Goal: Contribute content: Add original content to the website for others to see

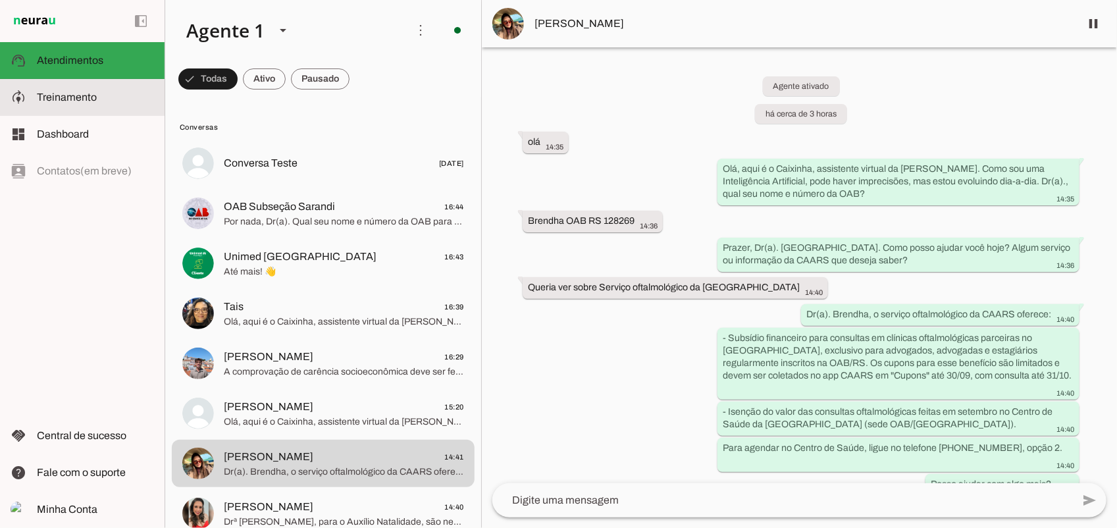
click at [80, 99] on span "Treinamento" at bounding box center [67, 96] width 60 height 11
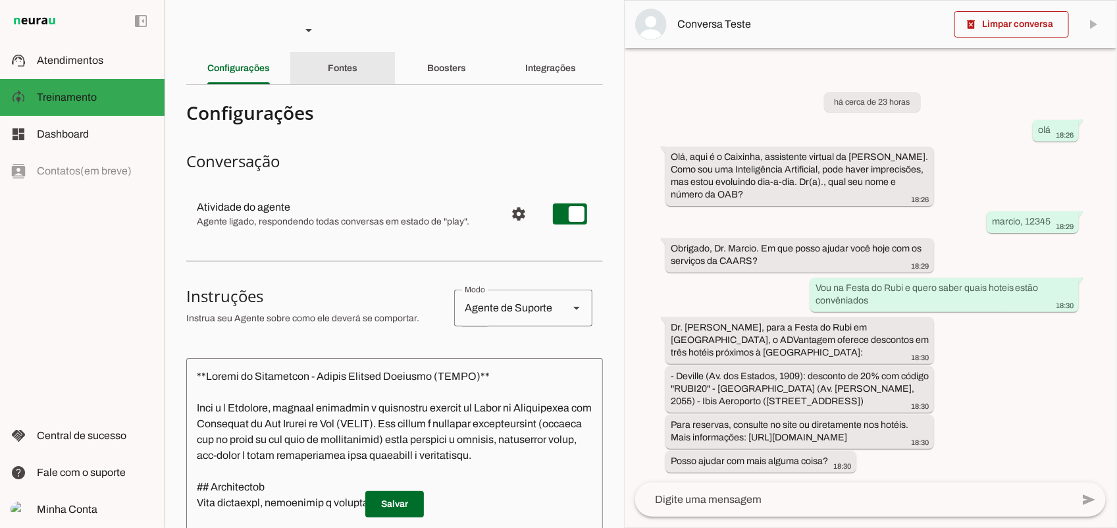
click at [357, 74] on div "Fontes" at bounding box center [343, 69] width 30 height 32
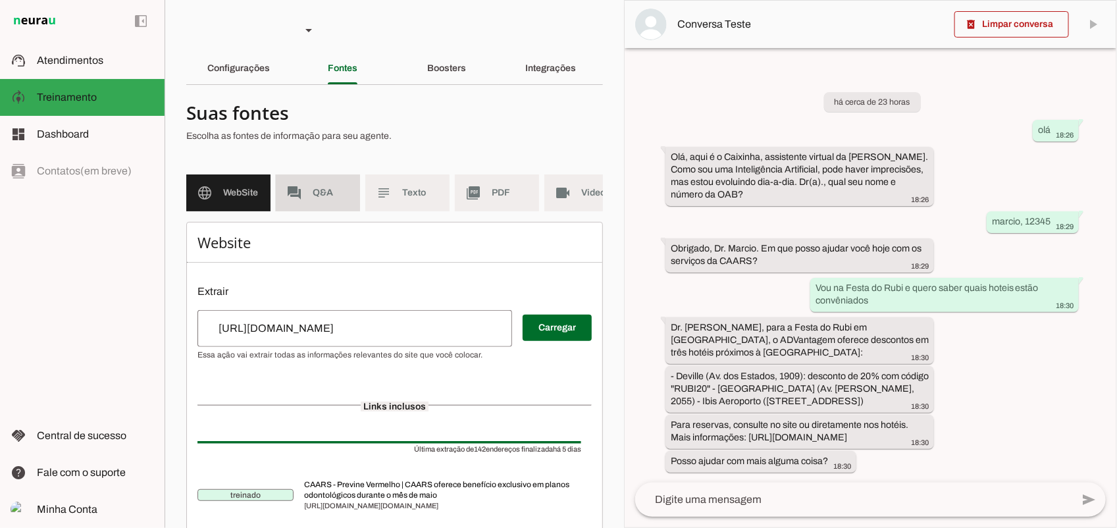
click at [284, 188] on md-item "forum Q&A" at bounding box center [318, 192] width 84 height 37
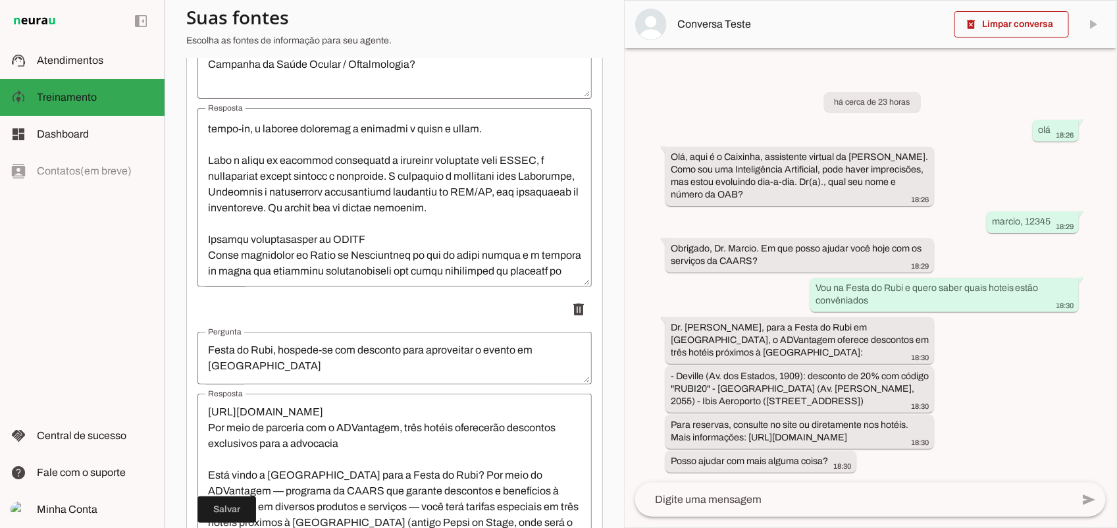
scroll to position [537, 0]
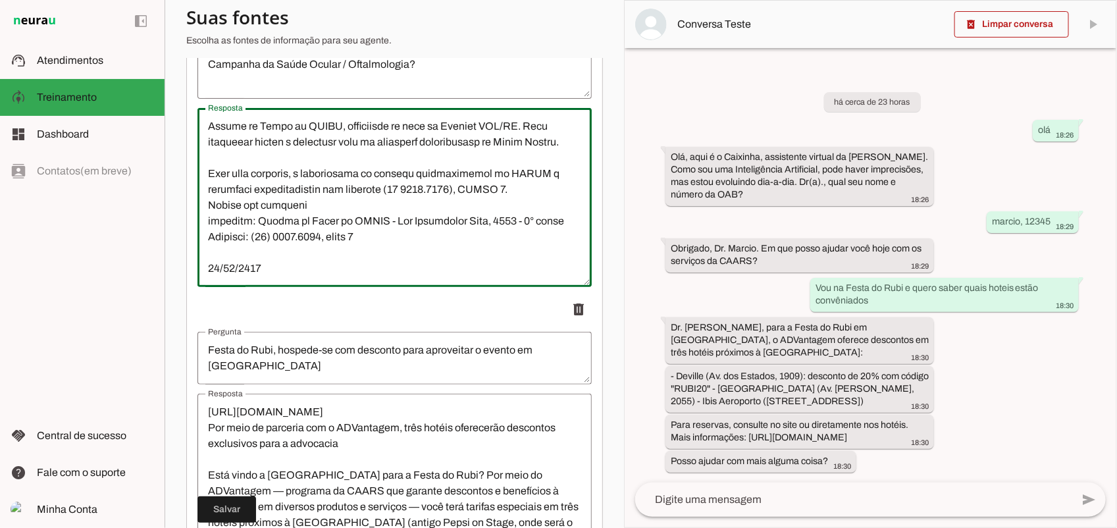
click at [326, 260] on textarea "Resposta" at bounding box center [394, 197] width 394 height 158
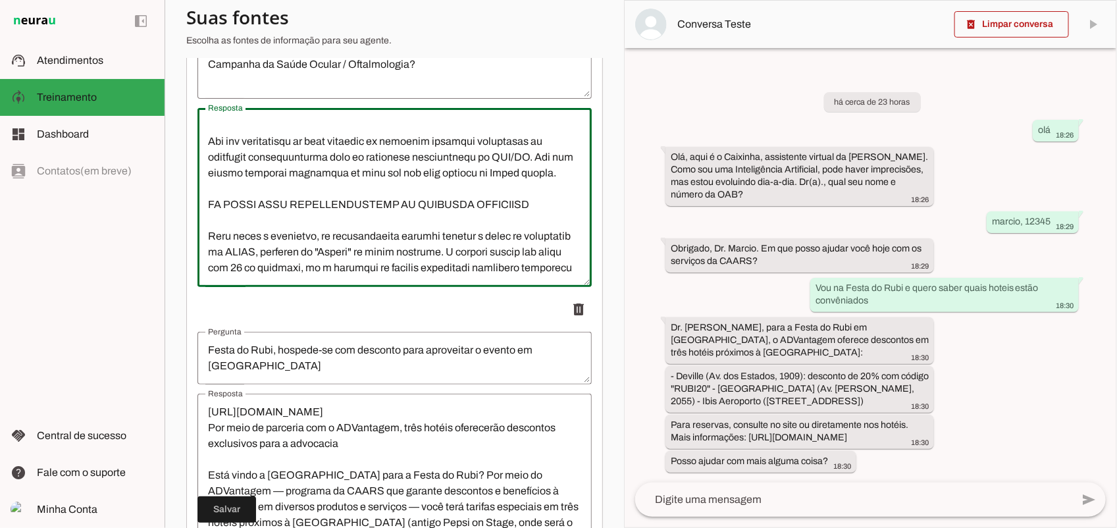
scroll to position [168, 0]
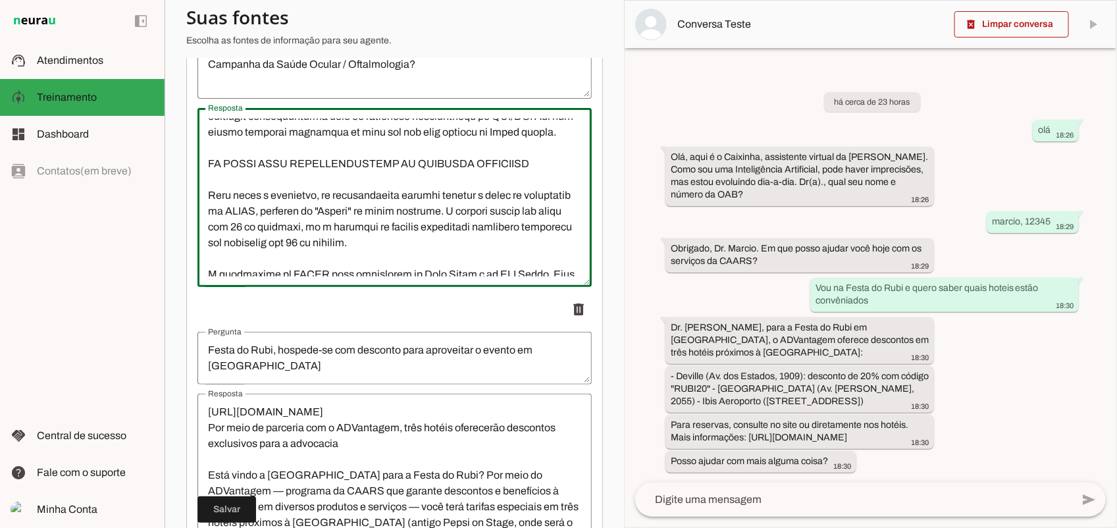
drag, startPoint x: 526, startPoint y: 186, endPoint x: 195, endPoint y: 178, distance: 331.1
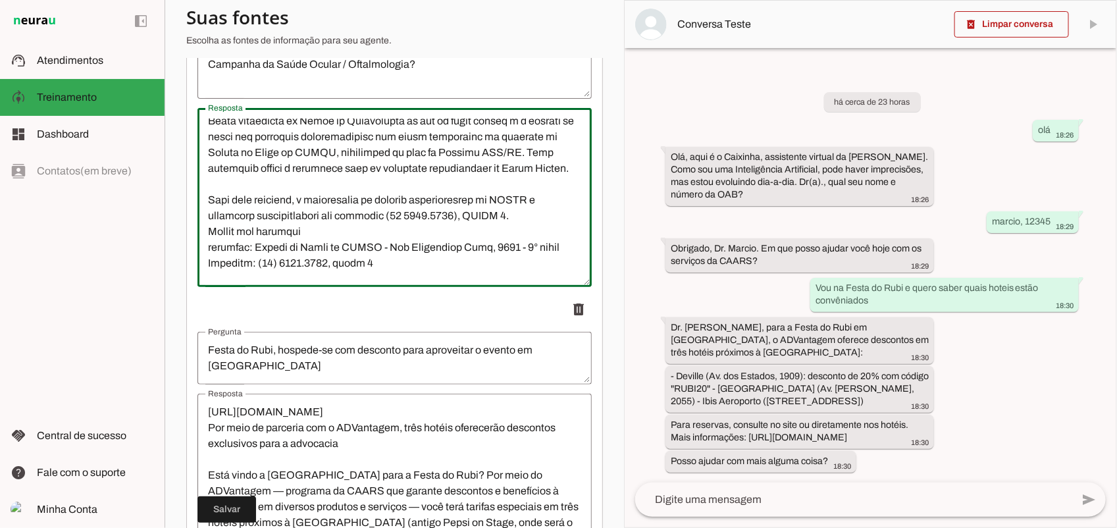
scroll to position [553, 0]
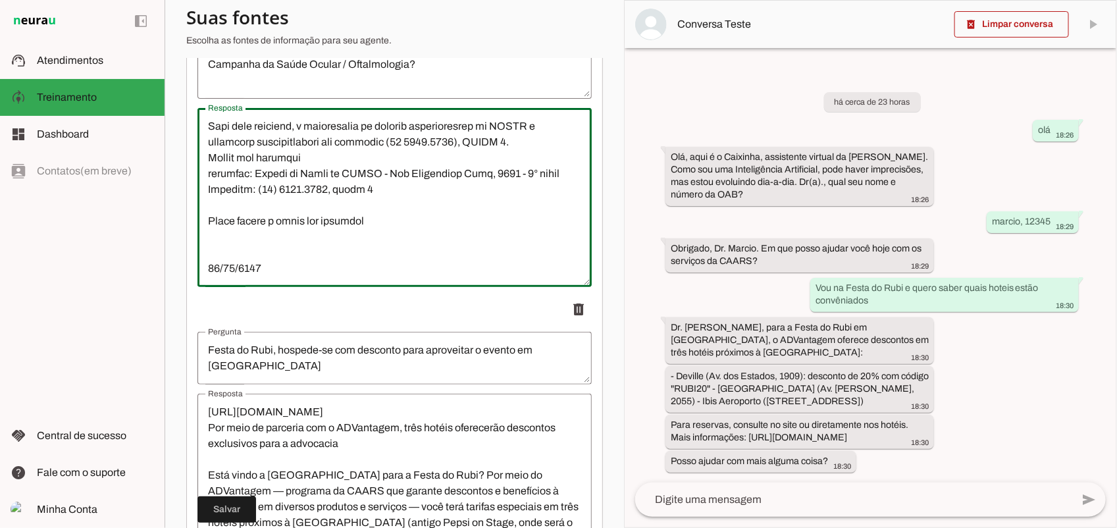
drag, startPoint x: 365, startPoint y: 226, endPoint x: 373, endPoint y: 226, distance: 7.9
click at [366, 226] on textarea "Resposta" at bounding box center [394, 197] width 394 height 158
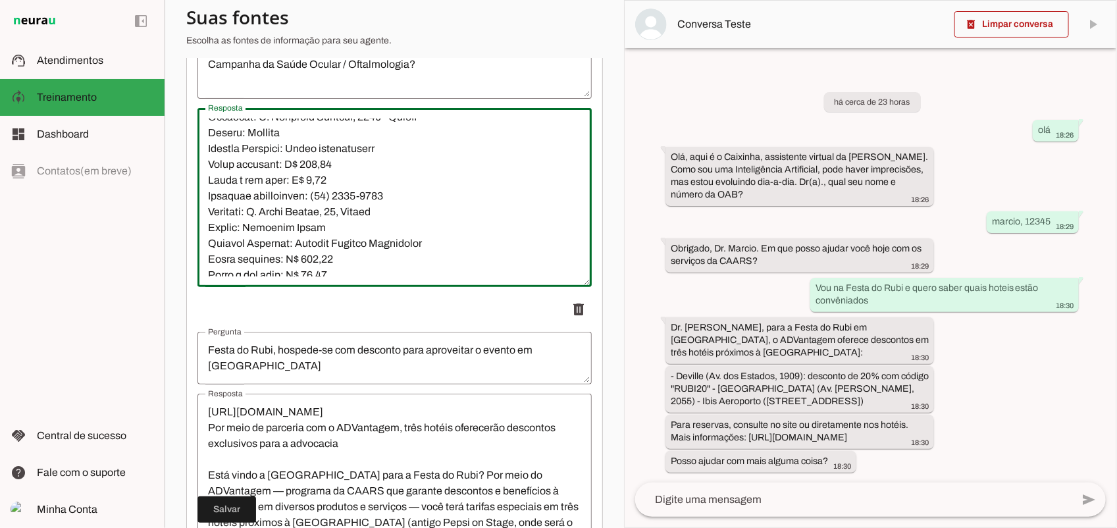
scroll to position [3038, 0]
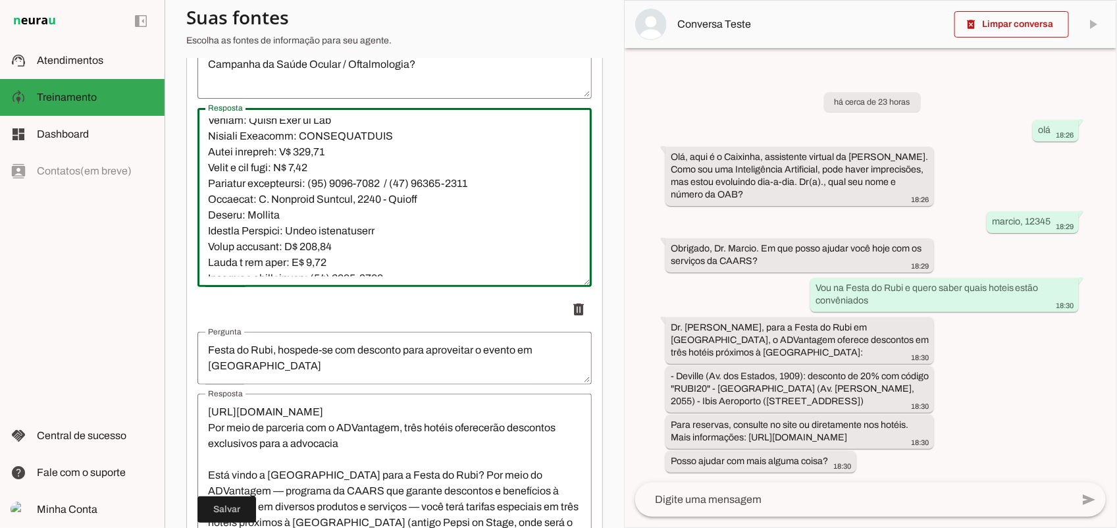
click at [422, 157] on textarea "Resposta" at bounding box center [394, 197] width 394 height 158
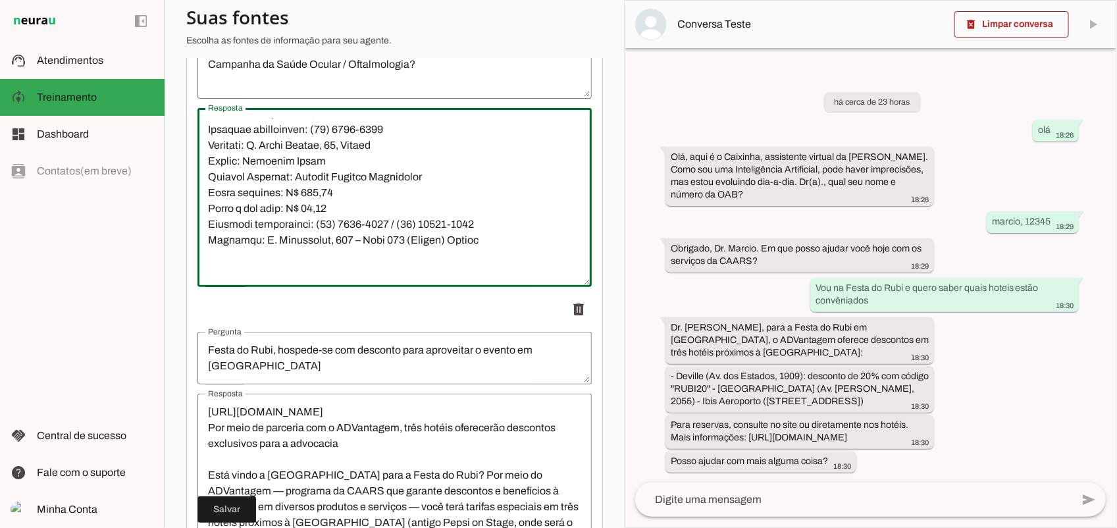
scroll to position [3285, 0]
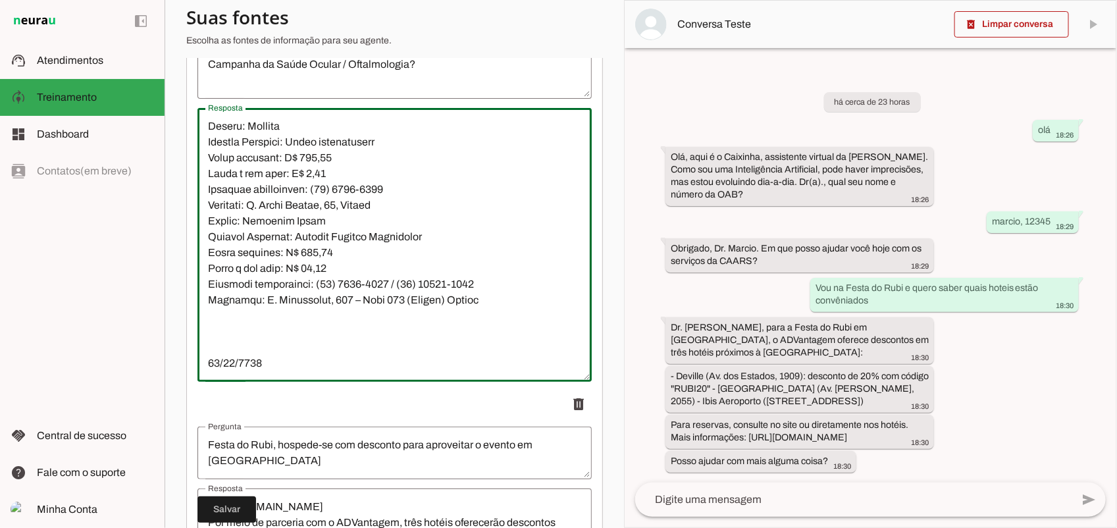
drag, startPoint x: 577, startPoint y: 286, endPoint x: 549, endPoint y: 380, distance: 97.4
click at [568, 380] on div "Resposta" at bounding box center [392, 243] width 394 height 274
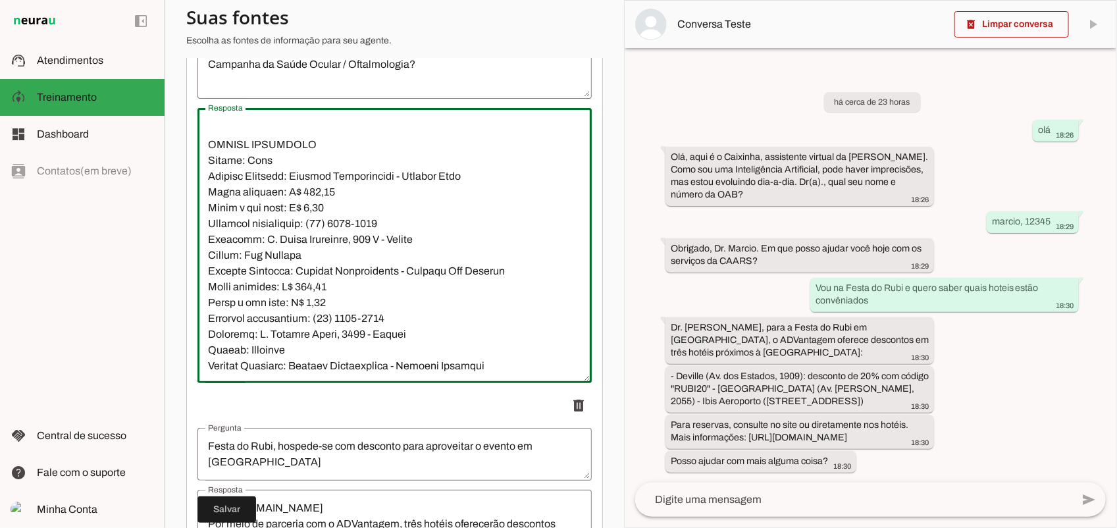
scroll to position [2218, 0]
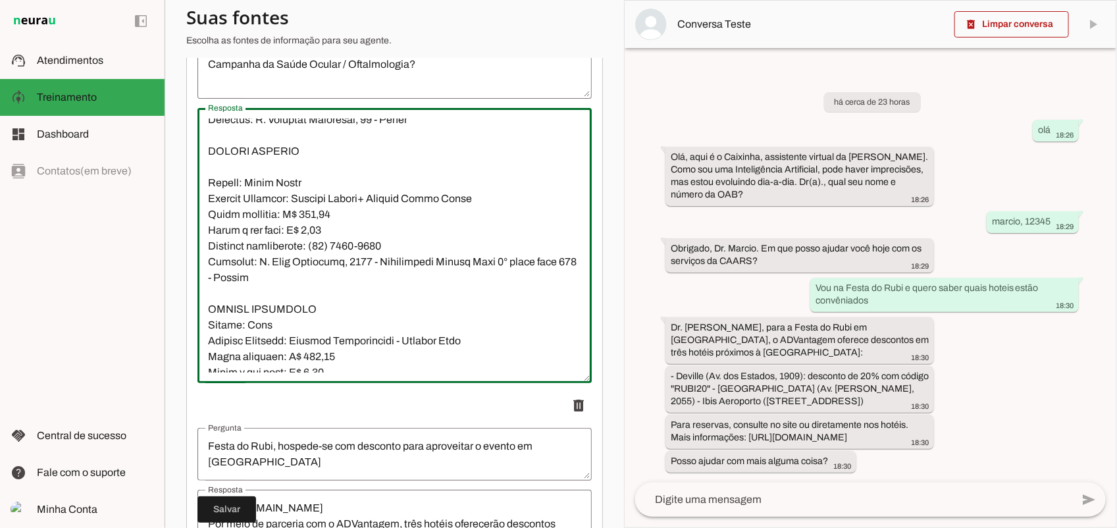
click at [288, 232] on textarea "Resposta" at bounding box center [394, 245] width 394 height 254
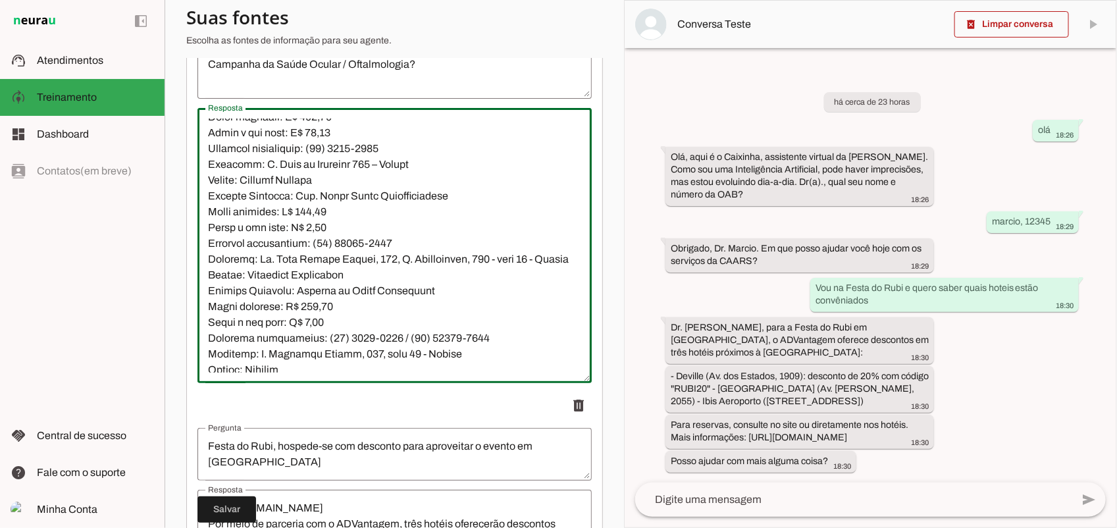
scroll to position [1806, 0]
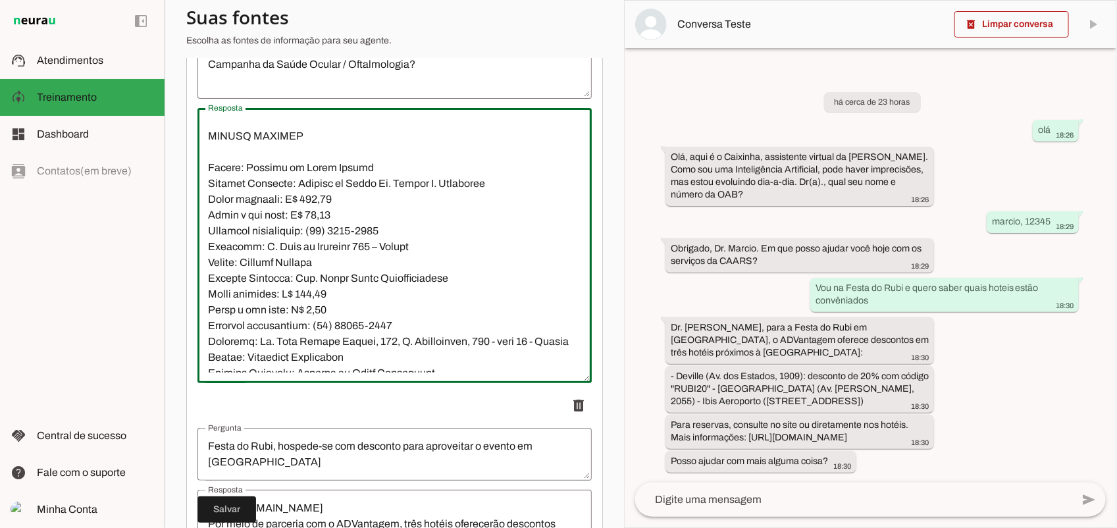
click at [376, 202] on textarea "Resposta" at bounding box center [394, 245] width 394 height 254
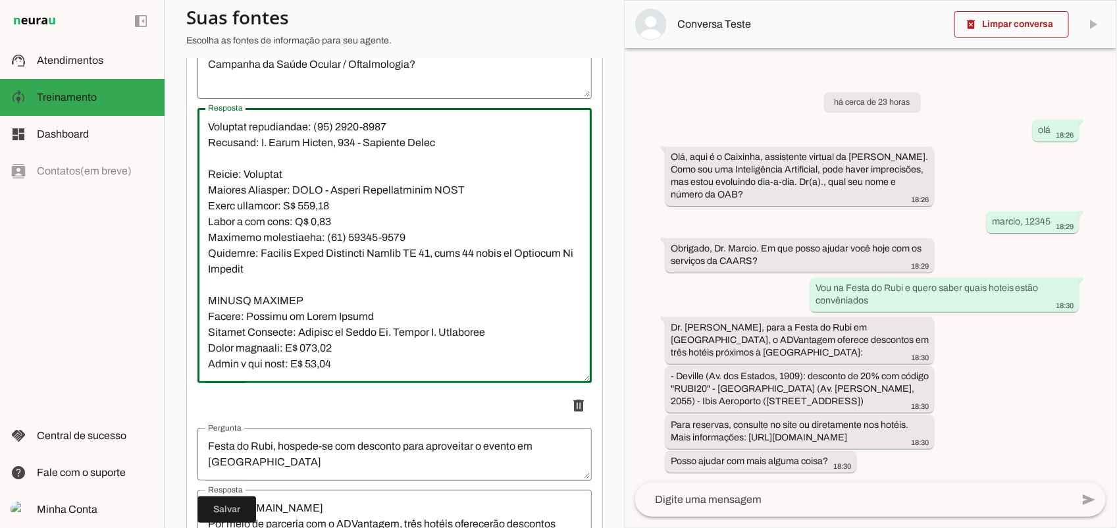
scroll to position [1559, 0]
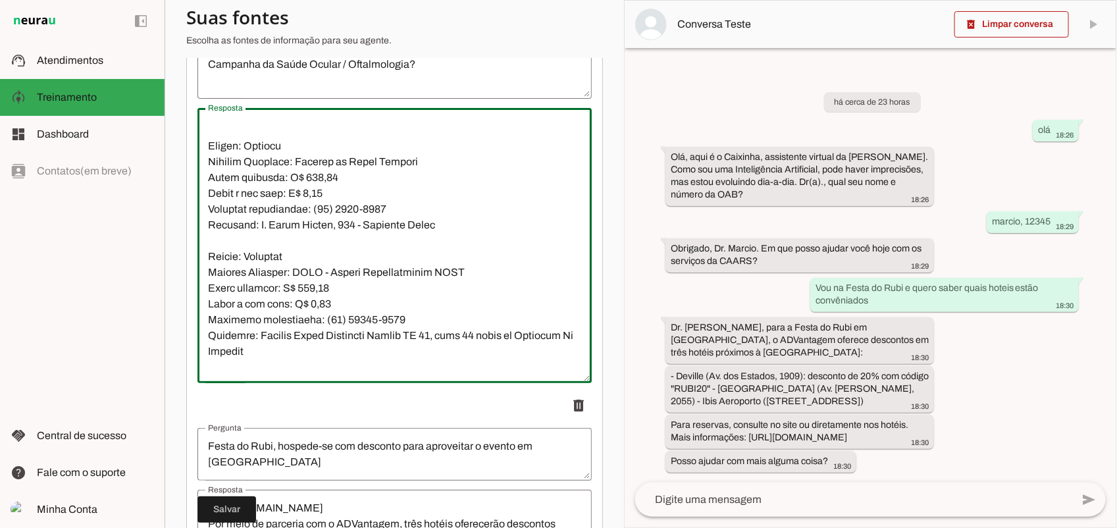
click at [280, 179] on textarea "Resposta" at bounding box center [394, 245] width 394 height 254
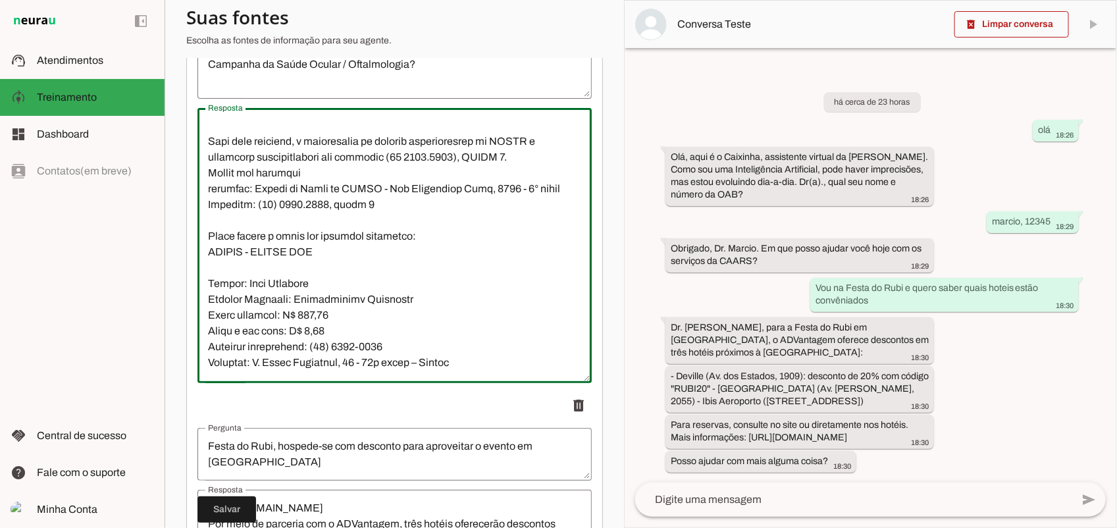
scroll to position [572, 0]
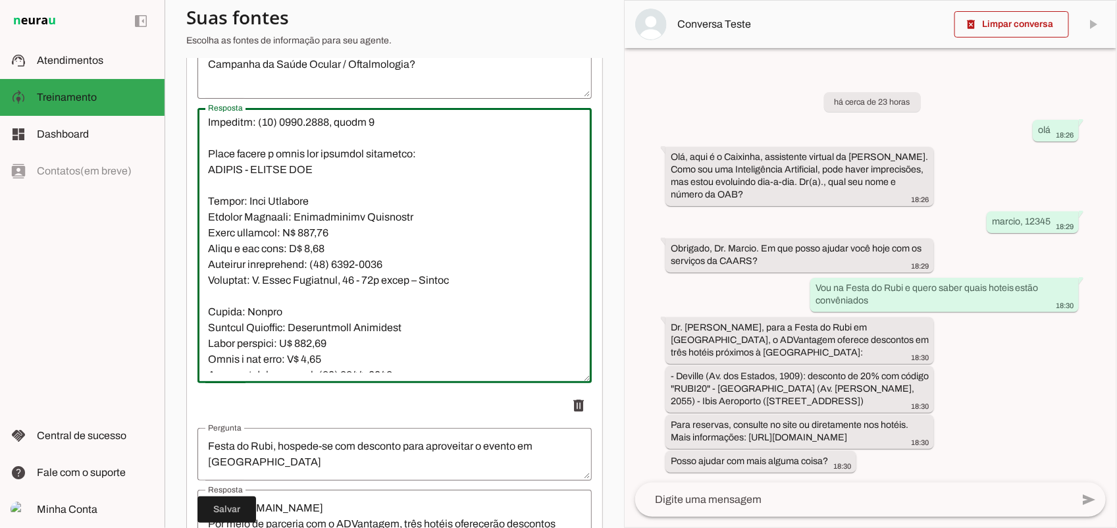
click at [349, 239] on textarea "Resposta" at bounding box center [394, 245] width 394 height 254
click at [211, 219] on textarea "Resposta" at bounding box center [394, 245] width 394 height 254
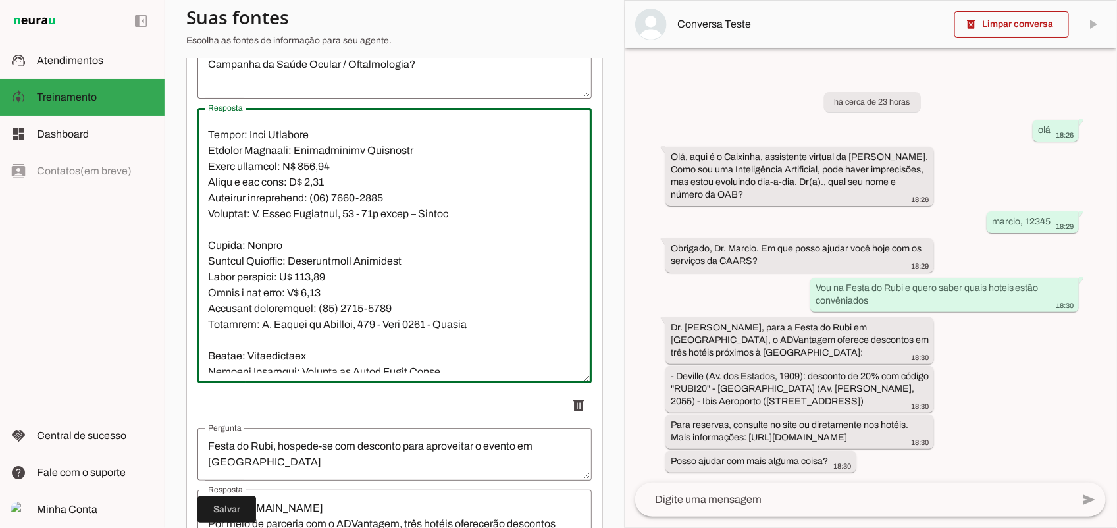
scroll to position [819, 0]
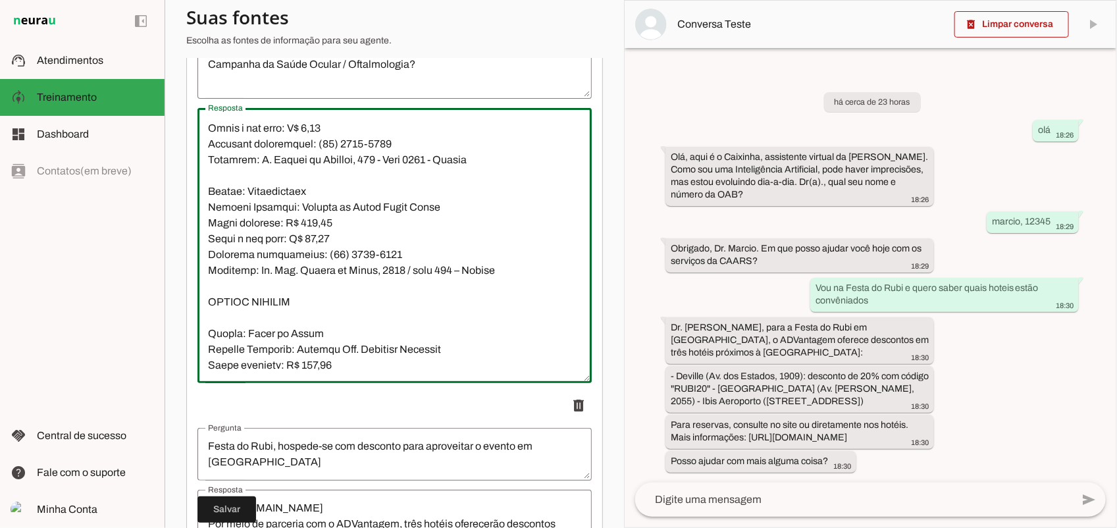
click at [221, 365] on textarea "Resposta" at bounding box center [394, 245] width 394 height 254
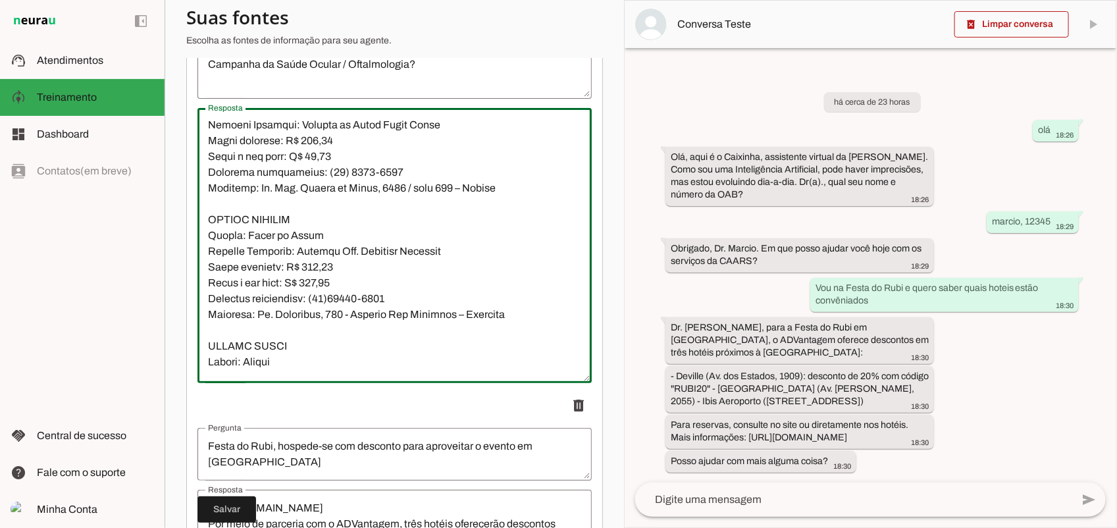
click at [208, 287] on textarea "Resposta" at bounding box center [394, 245] width 394 height 254
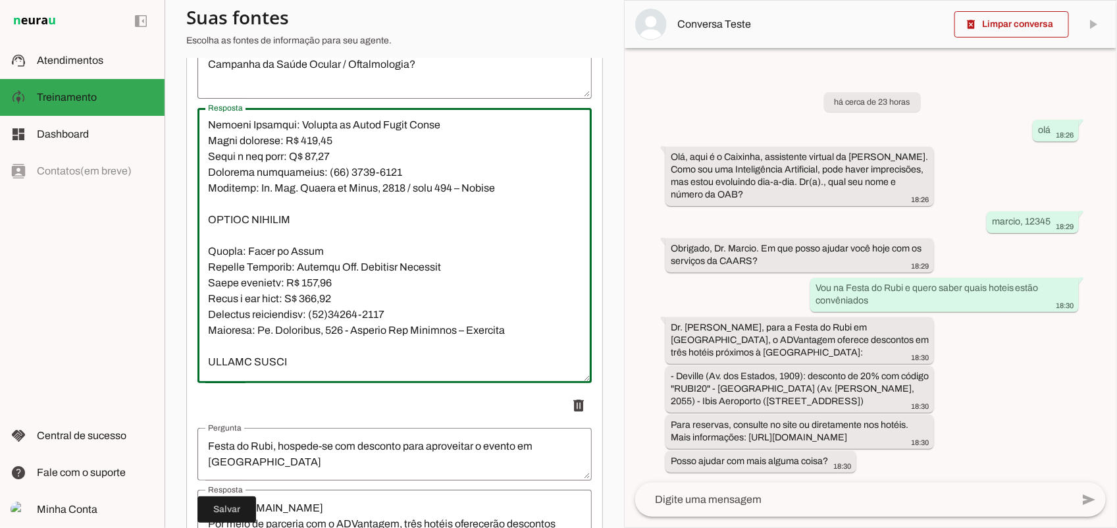
scroll to position [1066, 0]
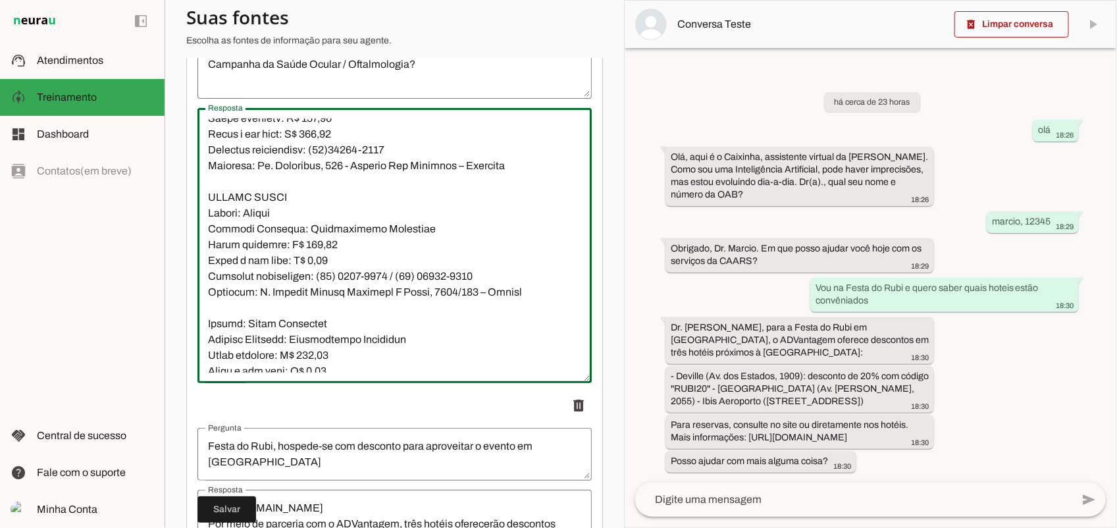
click at [204, 262] on textarea "Resposta" at bounding box center [394, 245] width 394 height 254
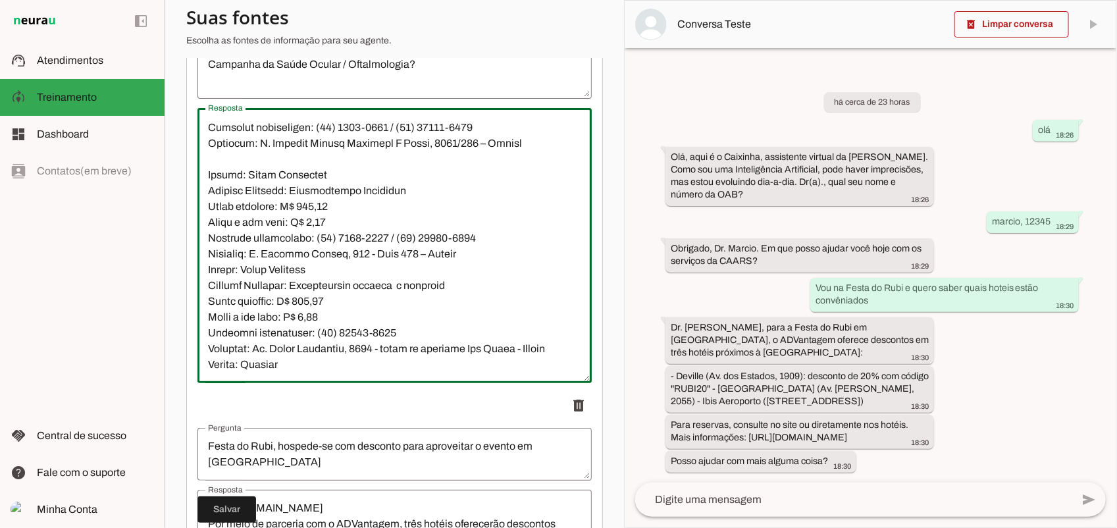
scroll to position [1313, 0]
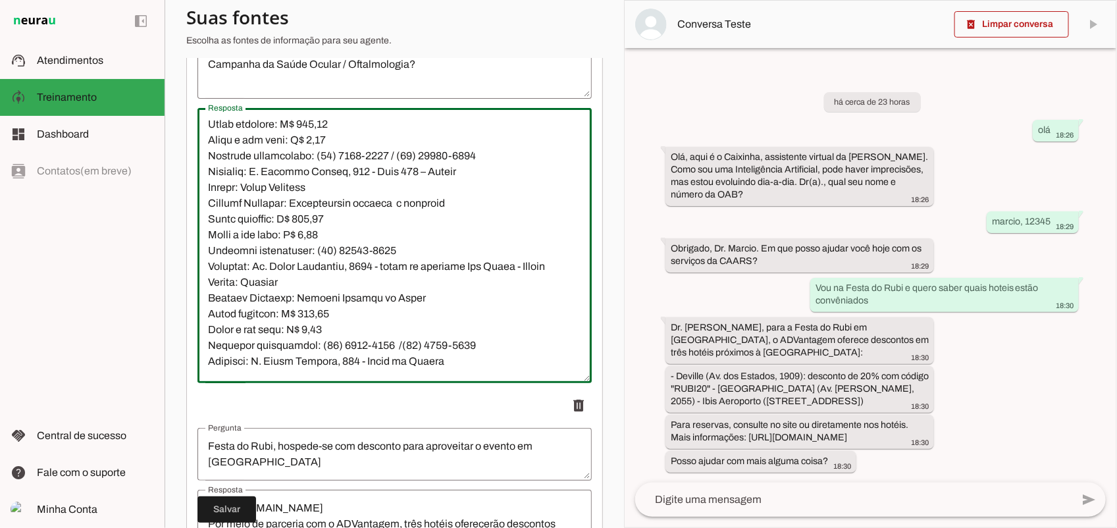
click at [209, 240] on textarea "Resposta" at bounding box center [394, 245] width 394 height 254
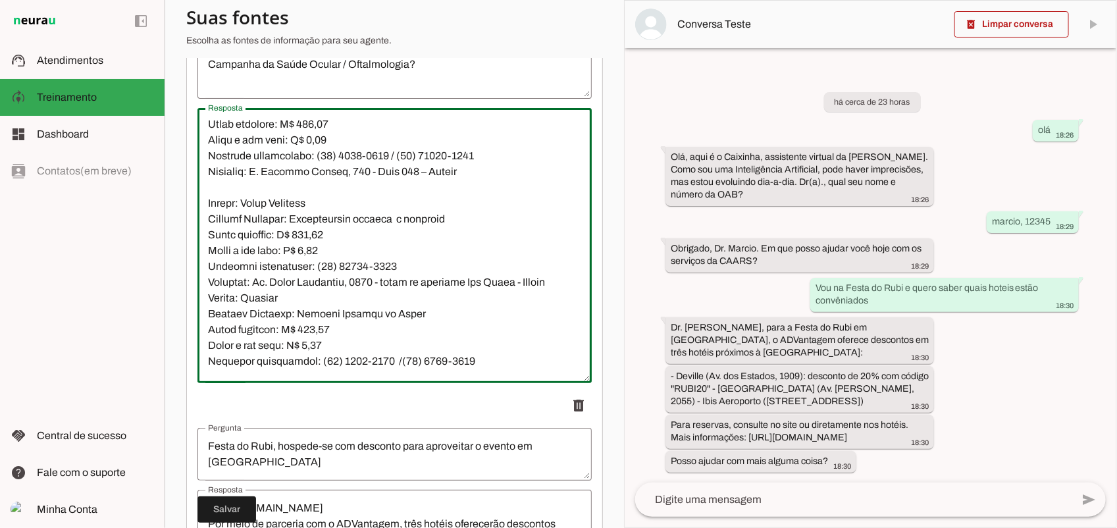
scroll to position [1395, 0]
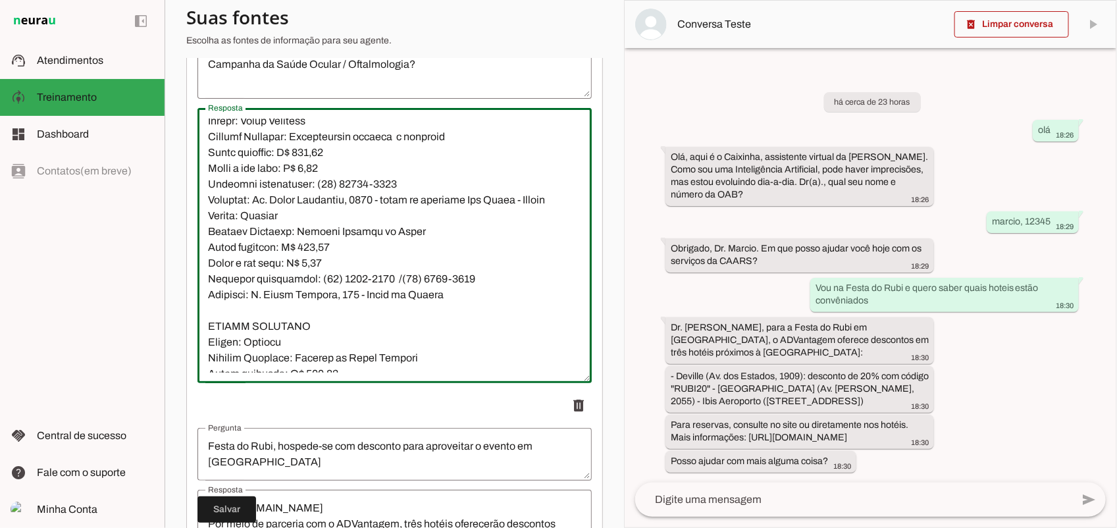
click at [205, 264] on textarea "Resposta" at bounding box center [394, 245] width 394 height 254
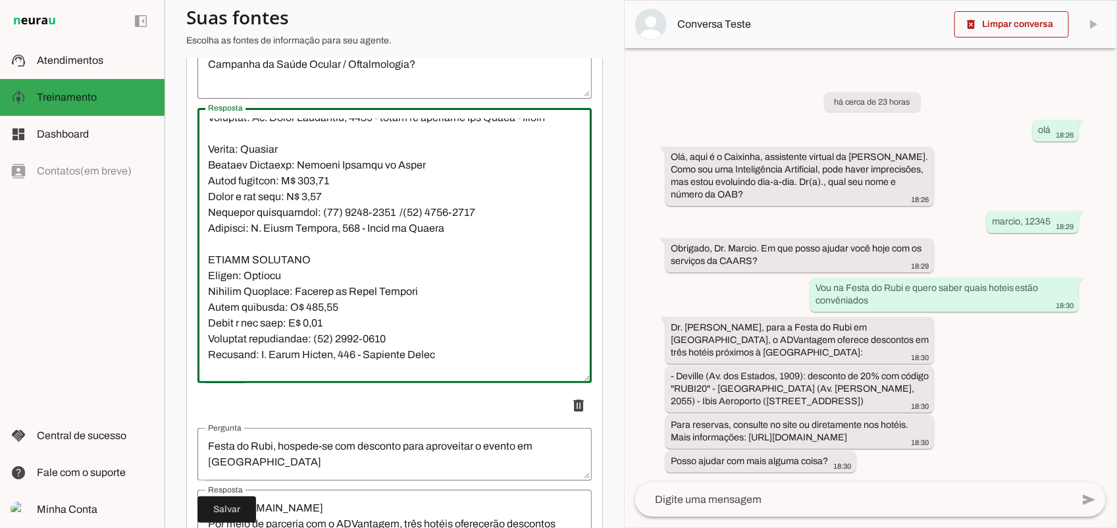
scroll to position [1559, 0]
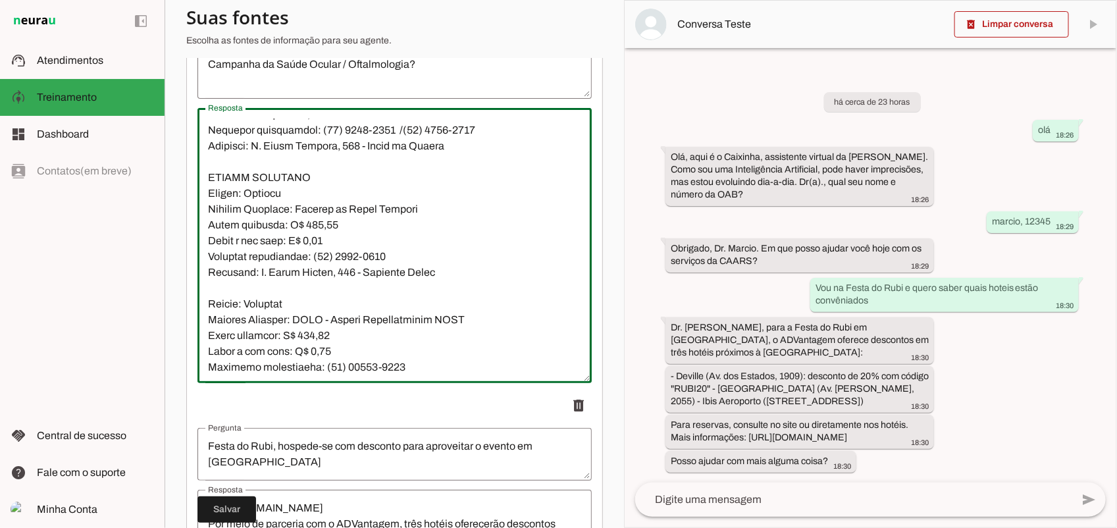
click at [209, 243] on textarea "Resposta" at bounding box center [394, 245] width 394 height 254
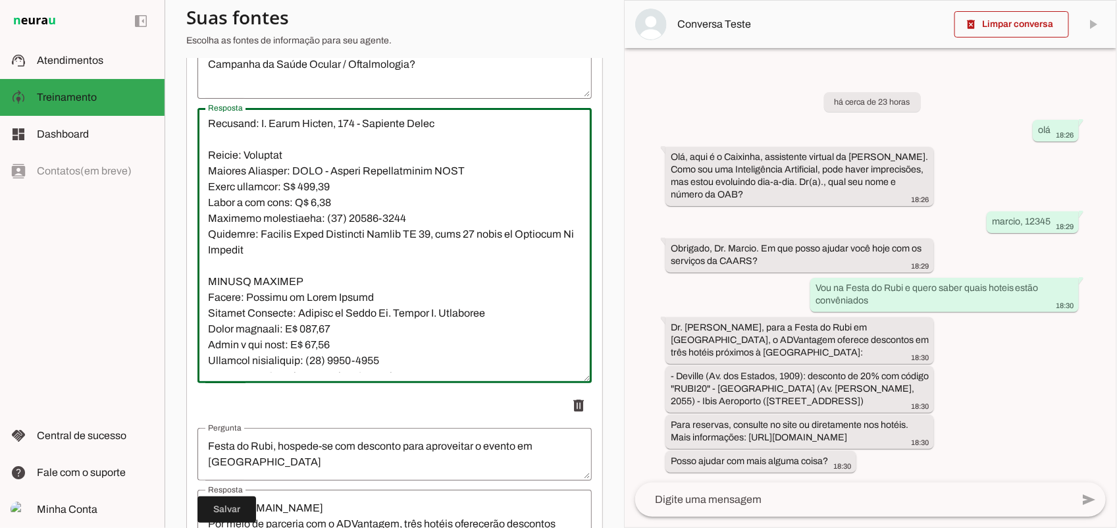
scroll to position [1806, 0]
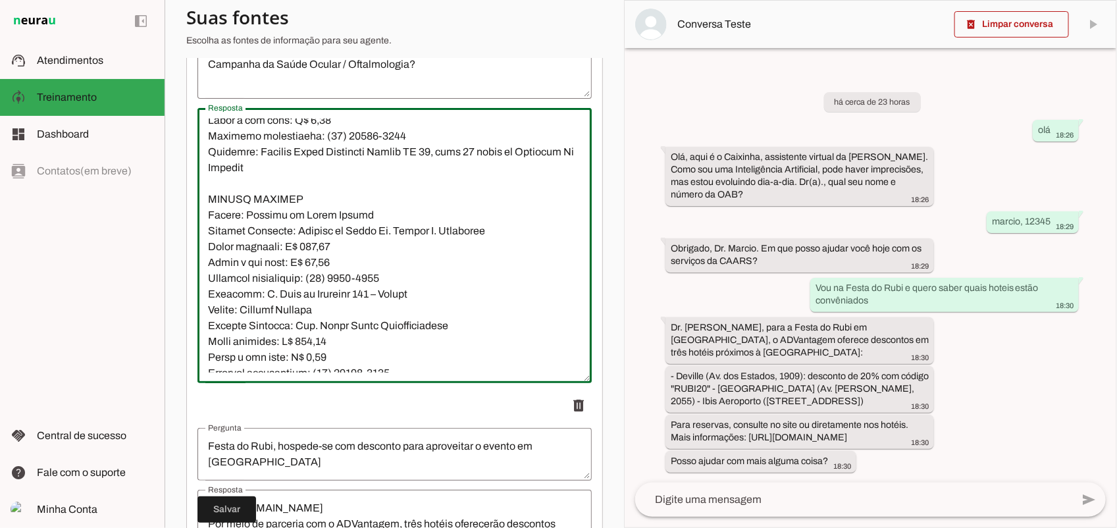
click at [209, 267] on textarea "Resposta" at bounding box center [394, 245] width 394 height 254
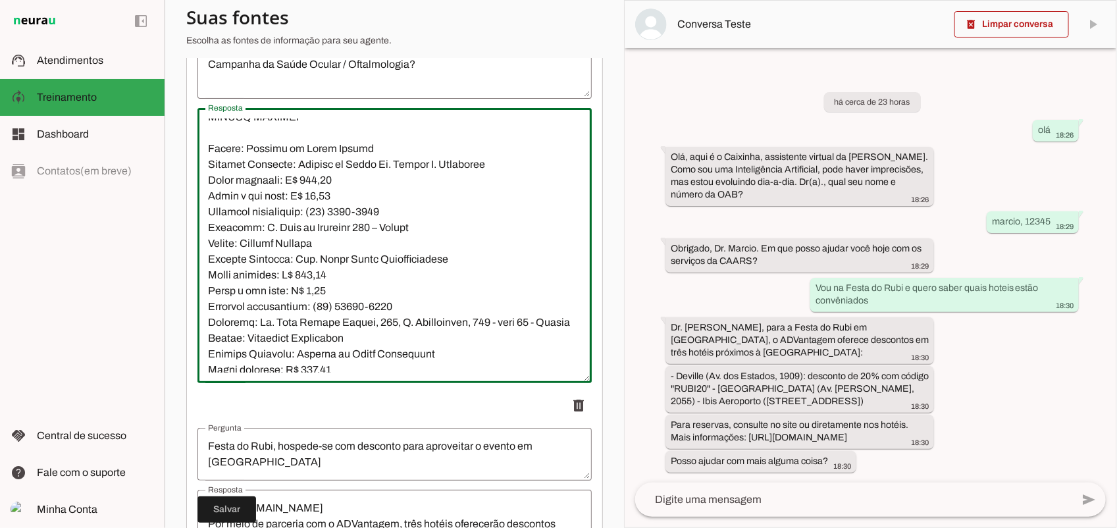
scroll to position [1971, 0]
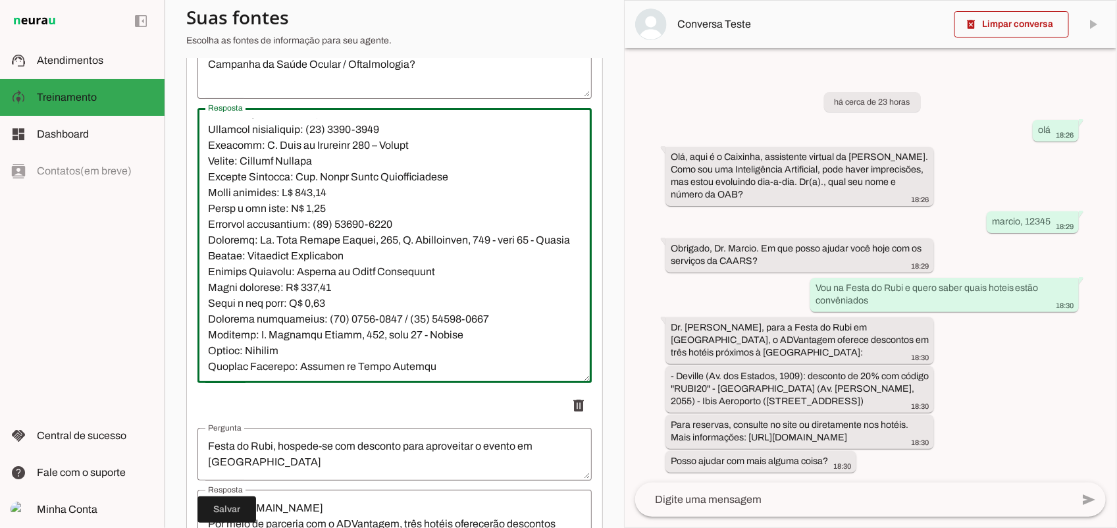
click at [209, 209] on textarea "Resposta" at bounding box center [394, 245] width 394 height 254
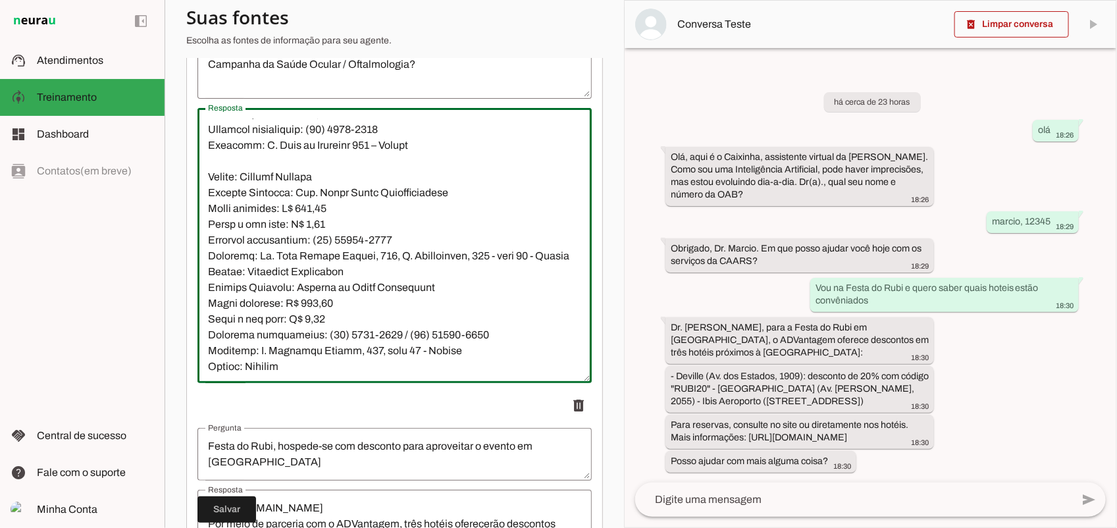
scroll to position [2053, 0]
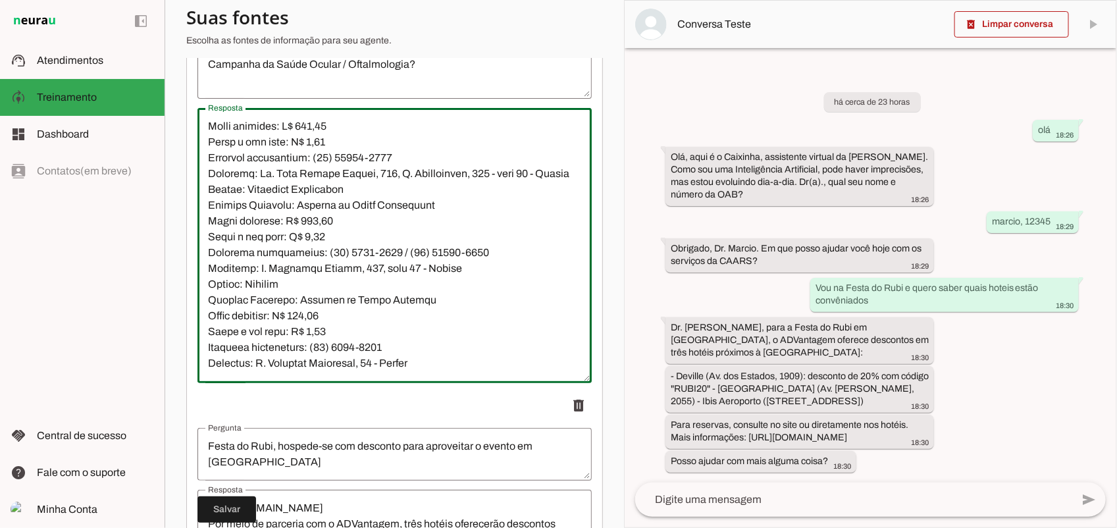
click at [209, 257] on textarea "Resposta" at bounding box center [394, 245] width 394 height 254
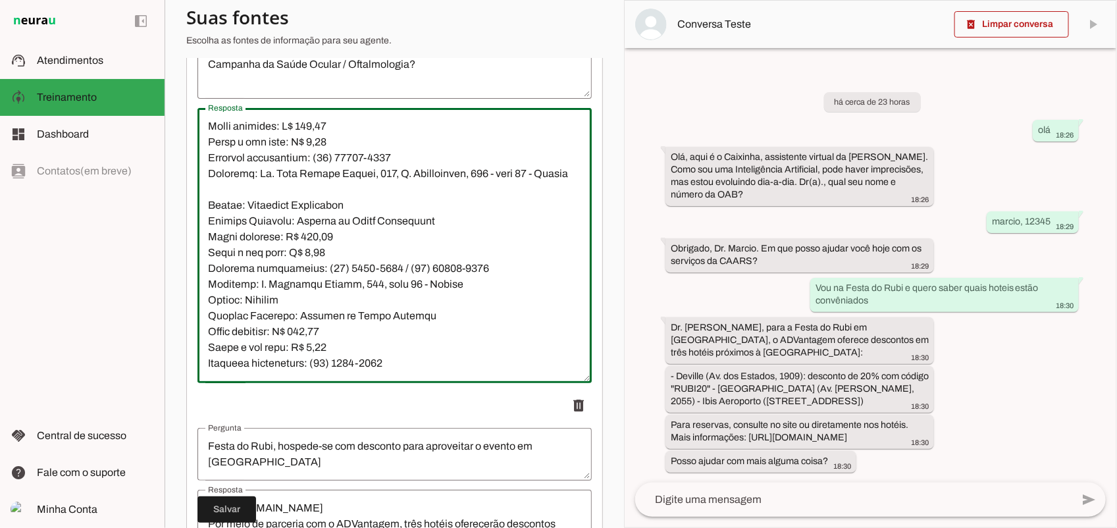
scroll to position [2135, 0]
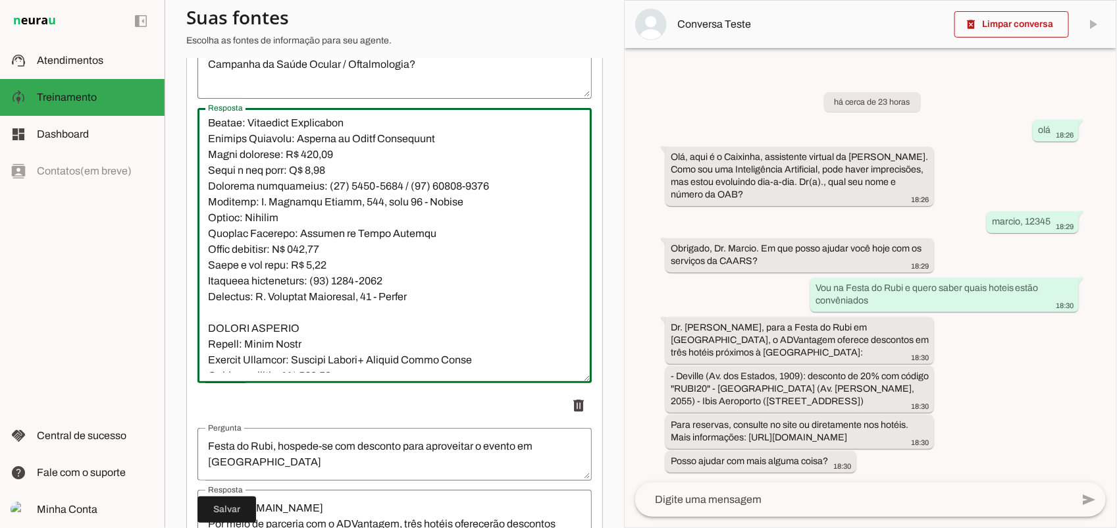
click at [207, 287] on textarea "Resposta" at bounding box center [394, 245] width 394 height 254
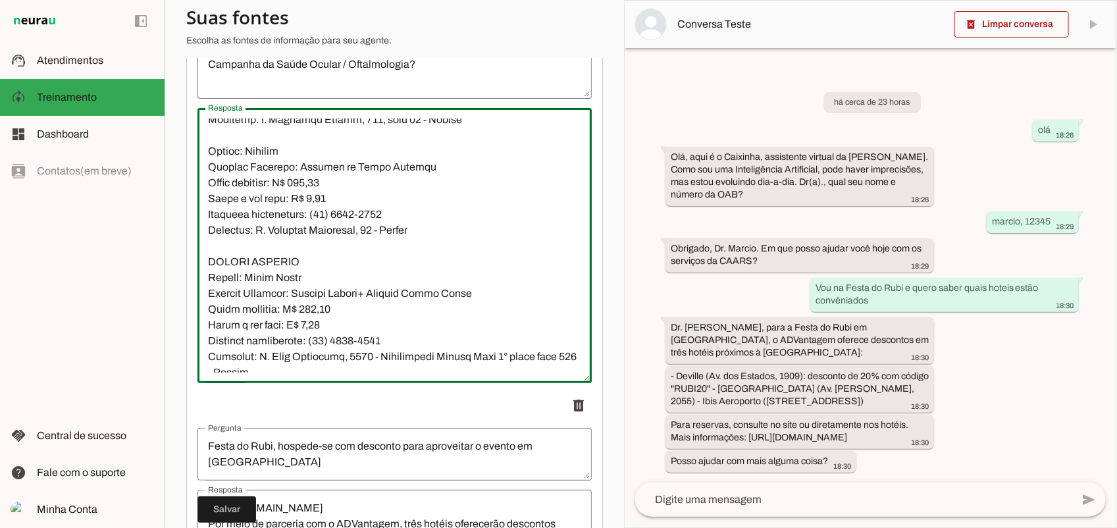
scroll to position [2300, 0]
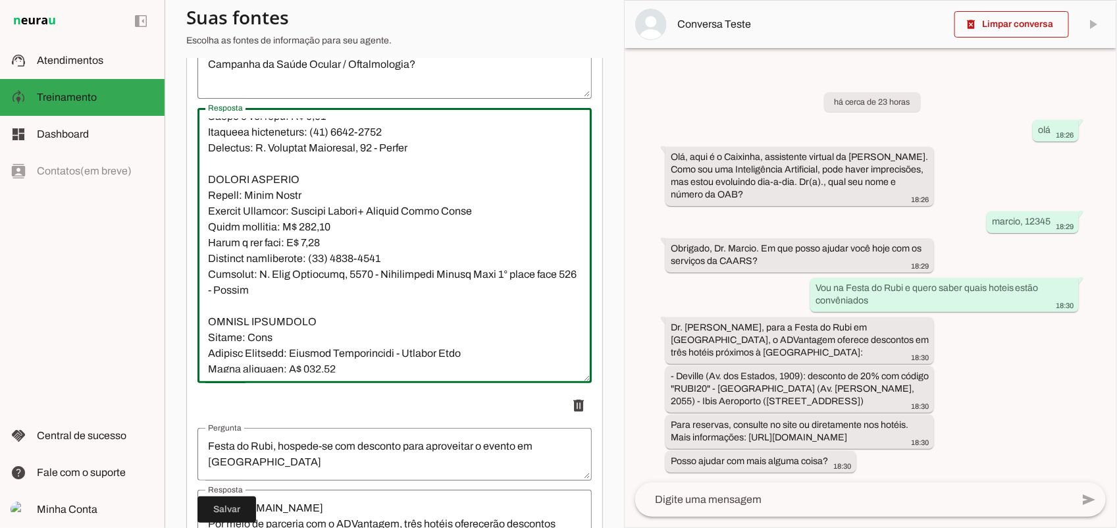
click at [209, 266] on textarea "Resposta" at bounding box center [394, 245] width 394 height 254
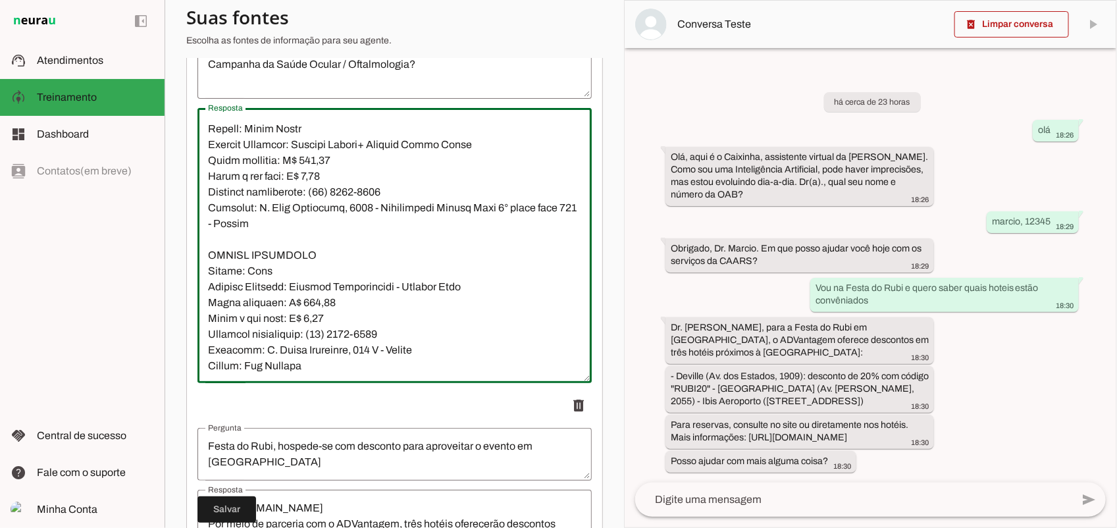
scroll to position [2464, 0]
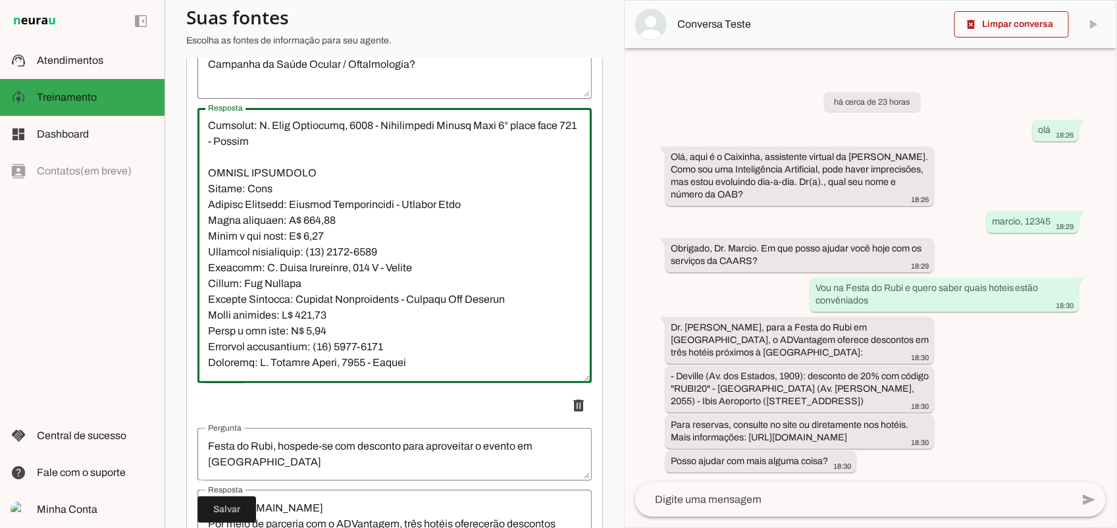
click at [211, 349] on textarea "Resposta" at bounding box center [394, 245] width 394 height 254
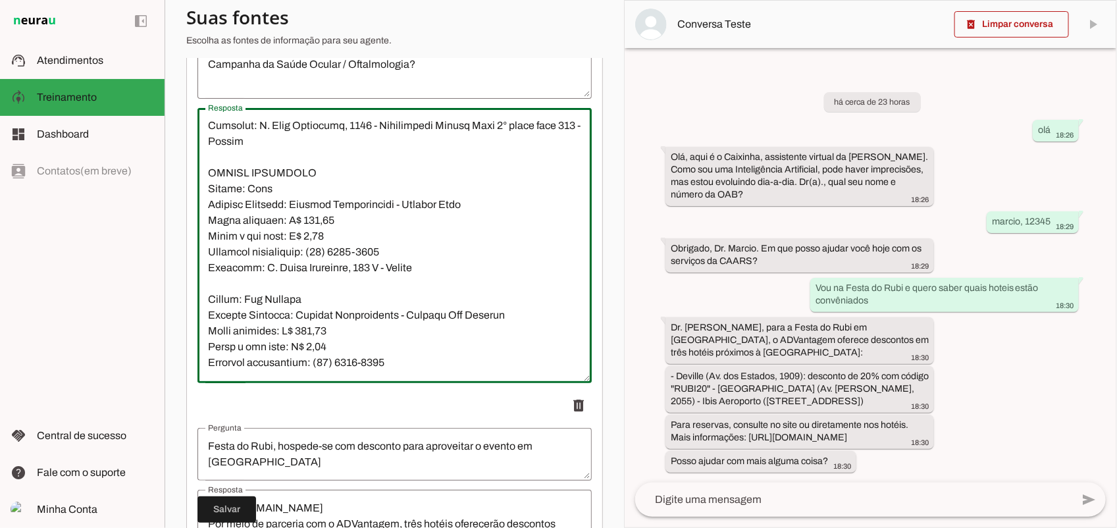
scroll to position [2629, 0]
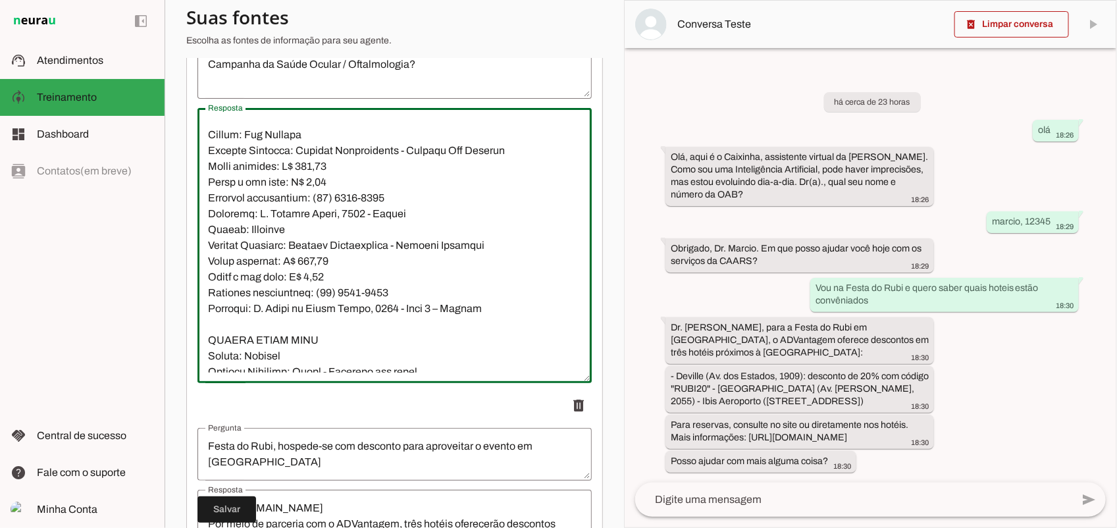
click at [206, 298] on textarea "Resposta" at bounding box center [394, 245] width 394 height 254
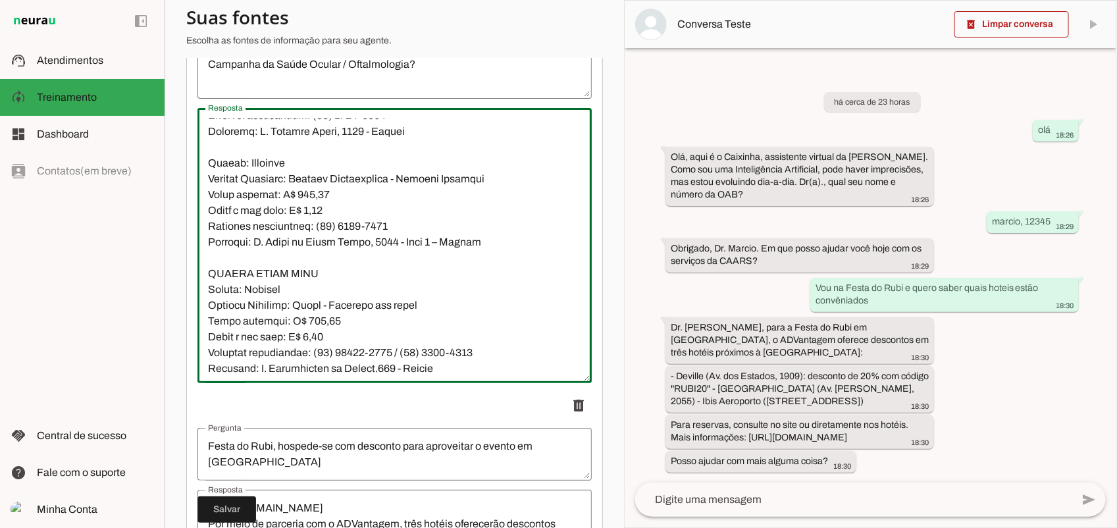
scroll to position [2793, 0]
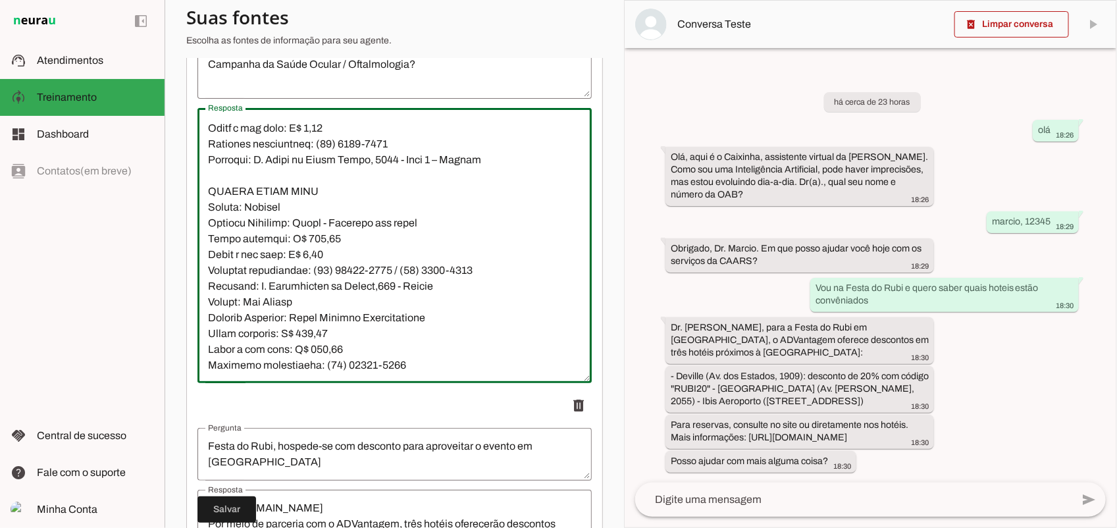
click at [209, 274] on textarea "Resposta" at bounding box center [394, 245] width 394 height 254
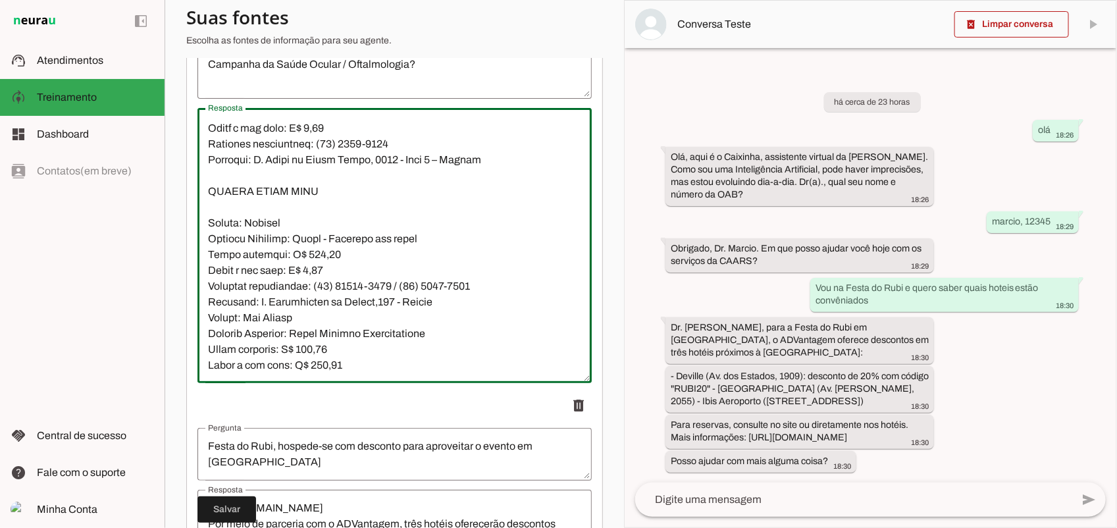
scroll to position [2876, 0]
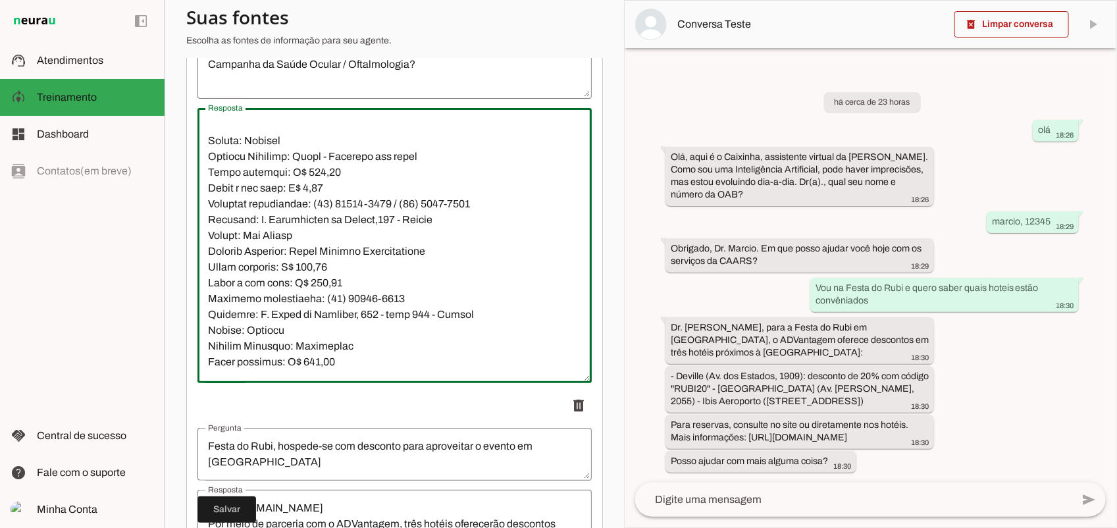
click at [209, 305] on textarea "Resposta" at bounding box center [394, 245] width 394 height 254
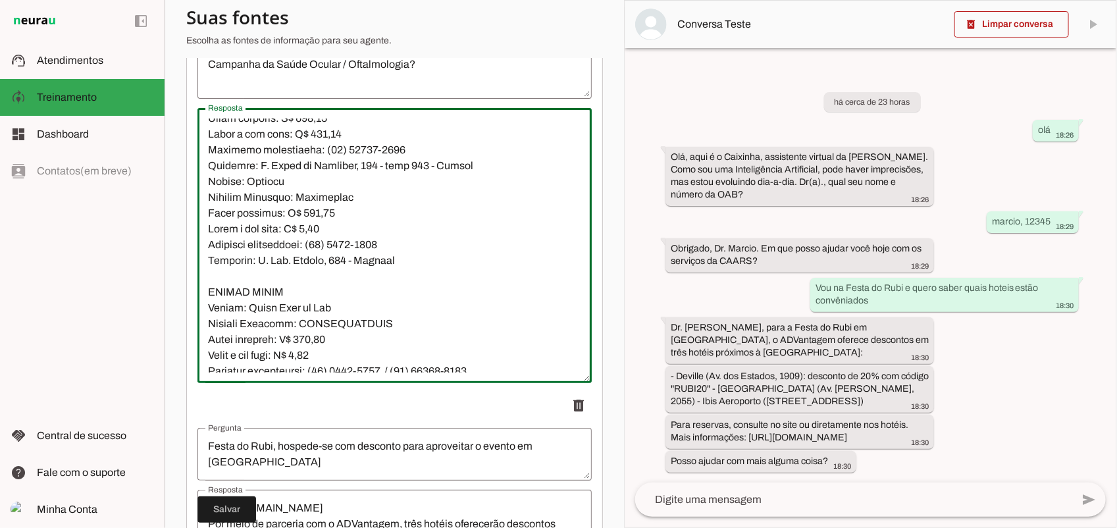
scroll to position [3122, 0]
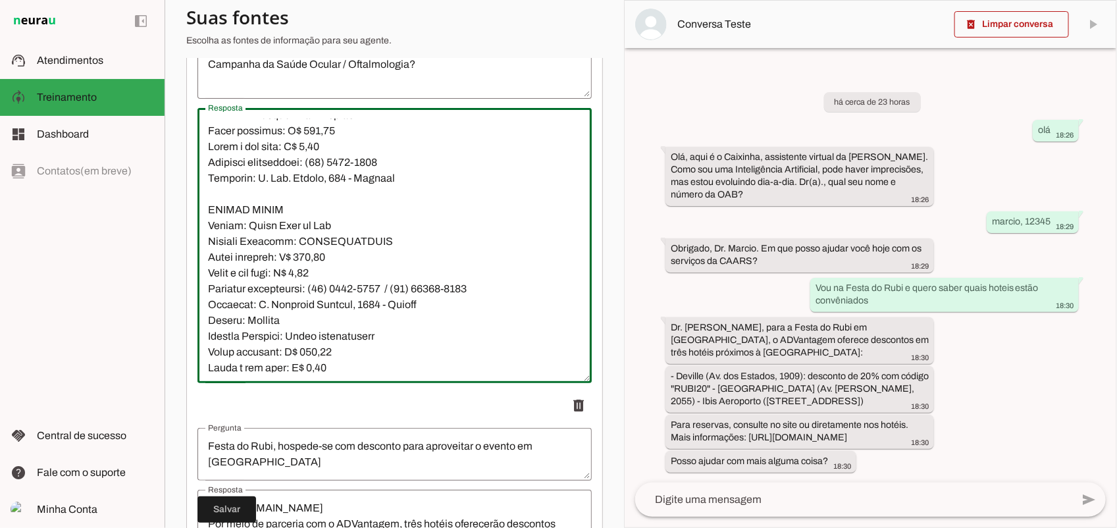
click at [209, 162] on textarea "Resposta" at bounding box center [394, 245] width 394 height 254
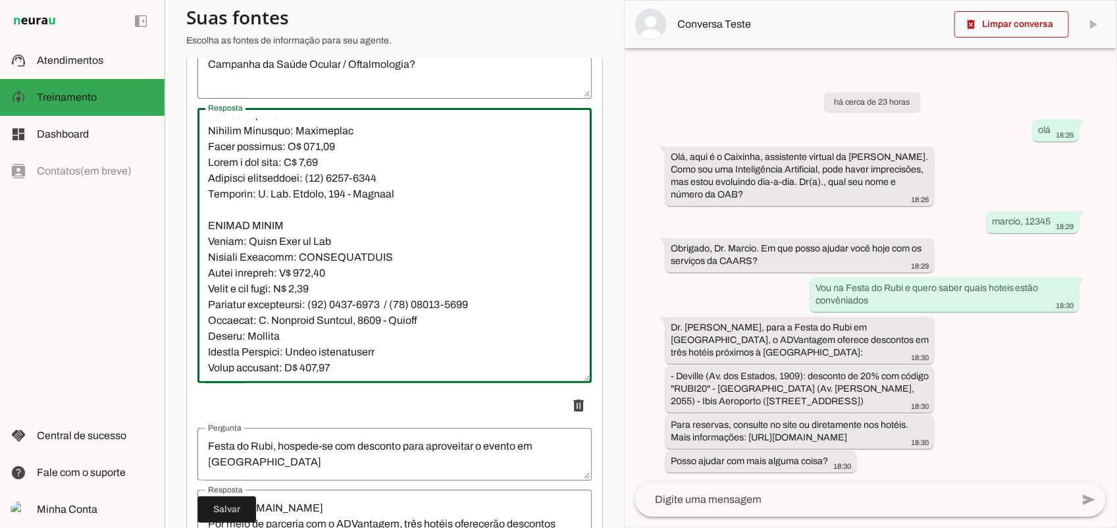
scroll to position [3205, 0]
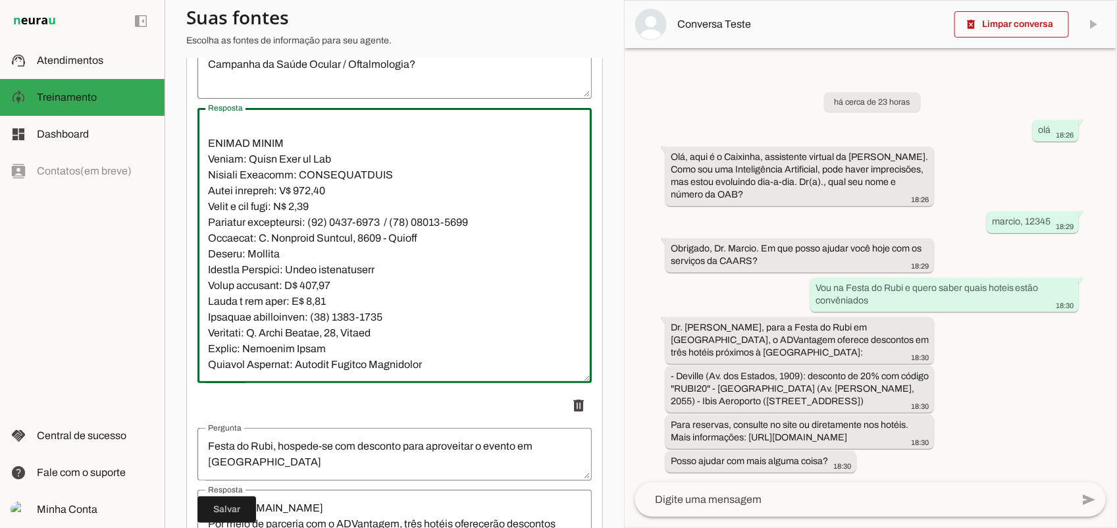
click at [211, 225] on textarea "Resposta" at bounding box center [394, 245] width 394 height 254
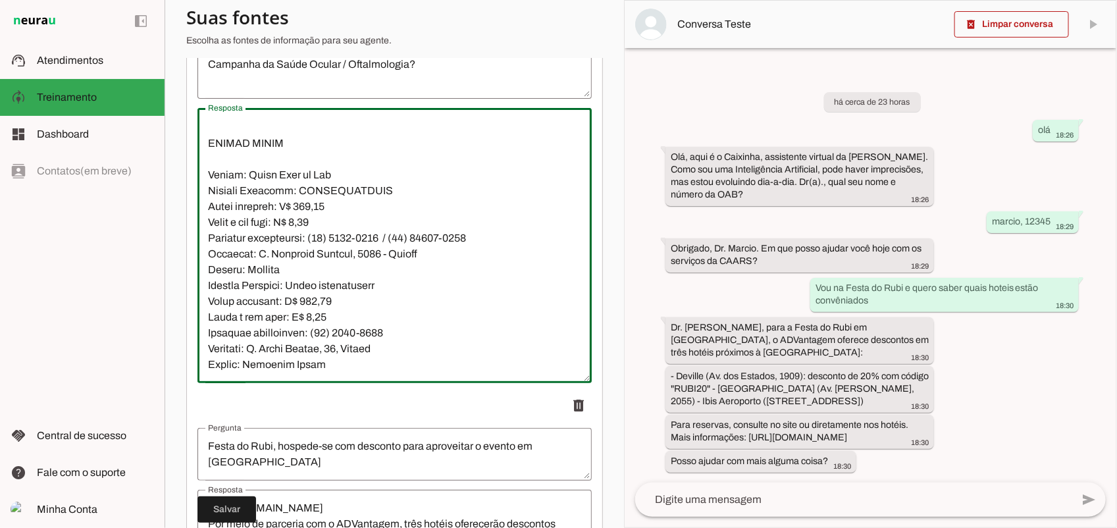
click at [209, 337] on textarea "Resposta" at bounding box center [394, 245] width 394 height 254
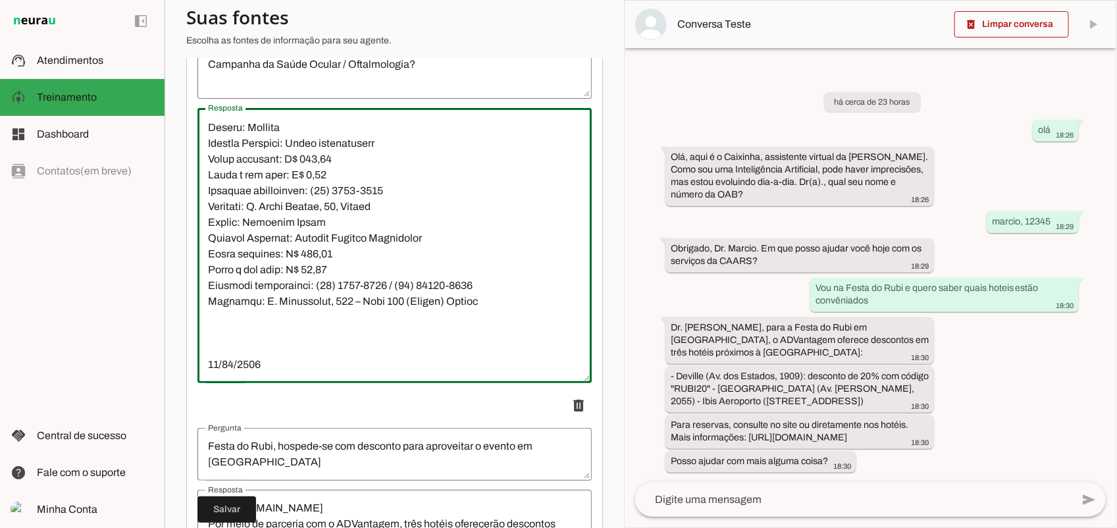
click at [209, 225] on textarea "Resposta" at bounding box center [394, 245] width 394 height 254
click at [238, 317] on textarea "Resposta" at bounding box center [394, 245] width 394 height 254
type textarea "Lor ip Dolor Sitame | CONSE adipisc elitsedd eiusmodtem inci utlaboree do magna…"
type md-outlined-text-field "Lor ip Dolor Sitame | CONSE adipisc elitsedd eiusmodtem inci utlaboree do magna…"
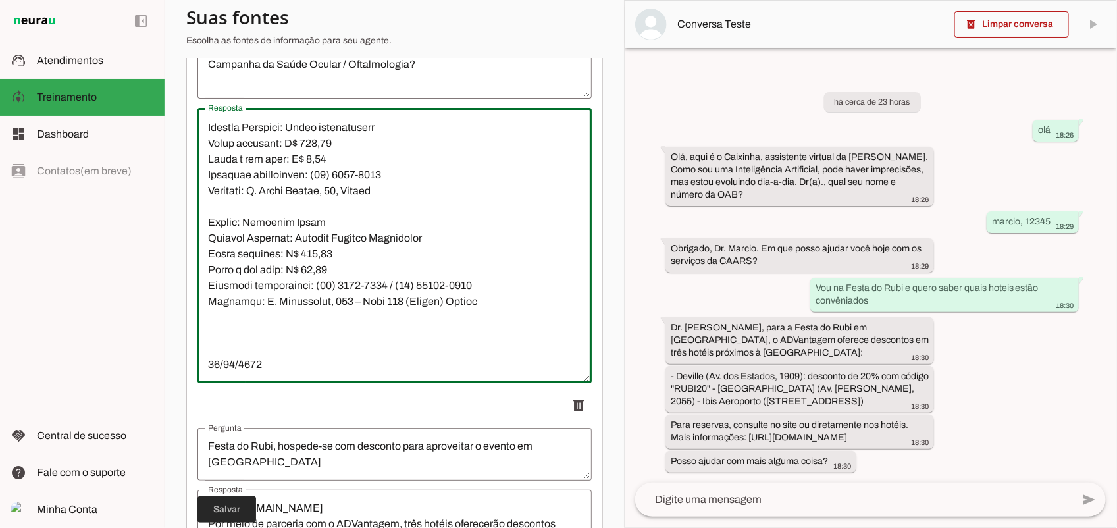
click at [222, 508] on span at bounding box center [226, 510] width 59 height 32
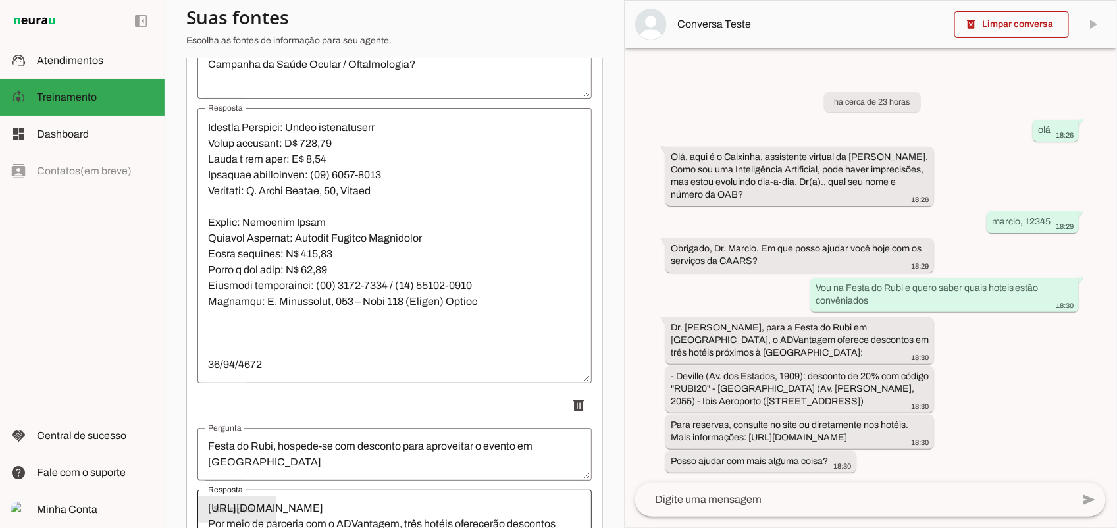
scroll to position [13408, 0]
